Goal: Navigation & Orientation: Go to known website

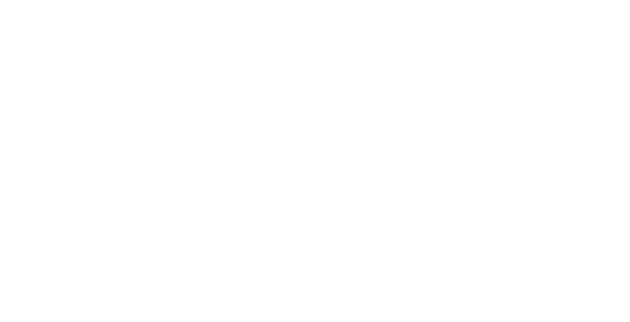
type input "netsparker@example.com"
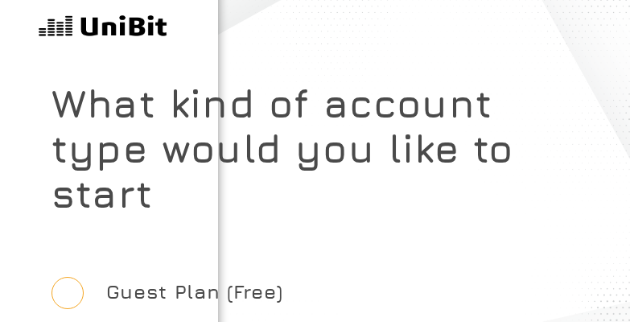
radio input "true"
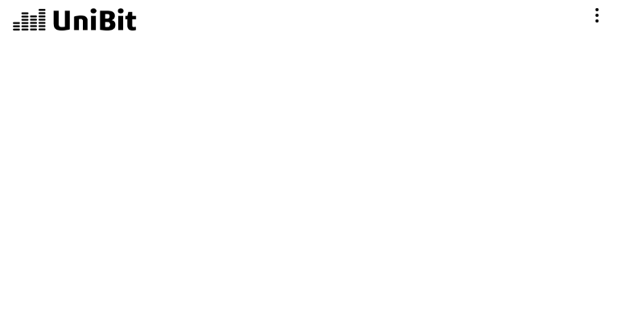
scroll to position [14, 0]
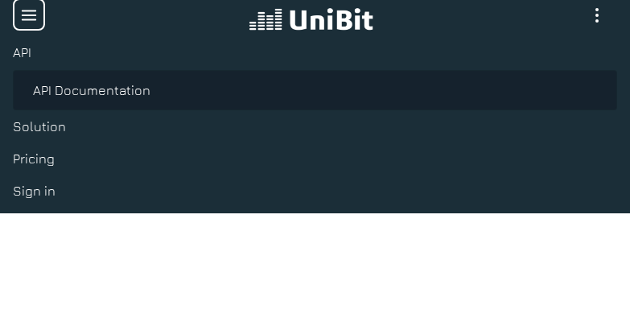
scroll to position [35, 0]
